Goal: Check status: Check status

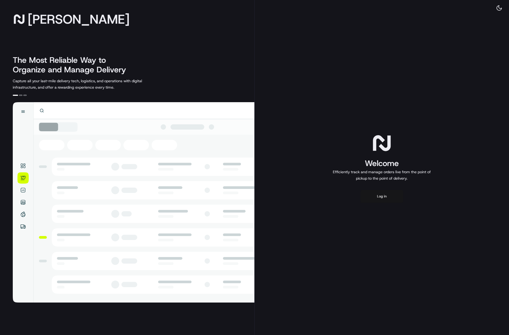
click at [382, 197] on button "Log in" at bounding box center [381, 196] width 43 height 13
